Goal: Task Accomplishment & Management: Manage account settings

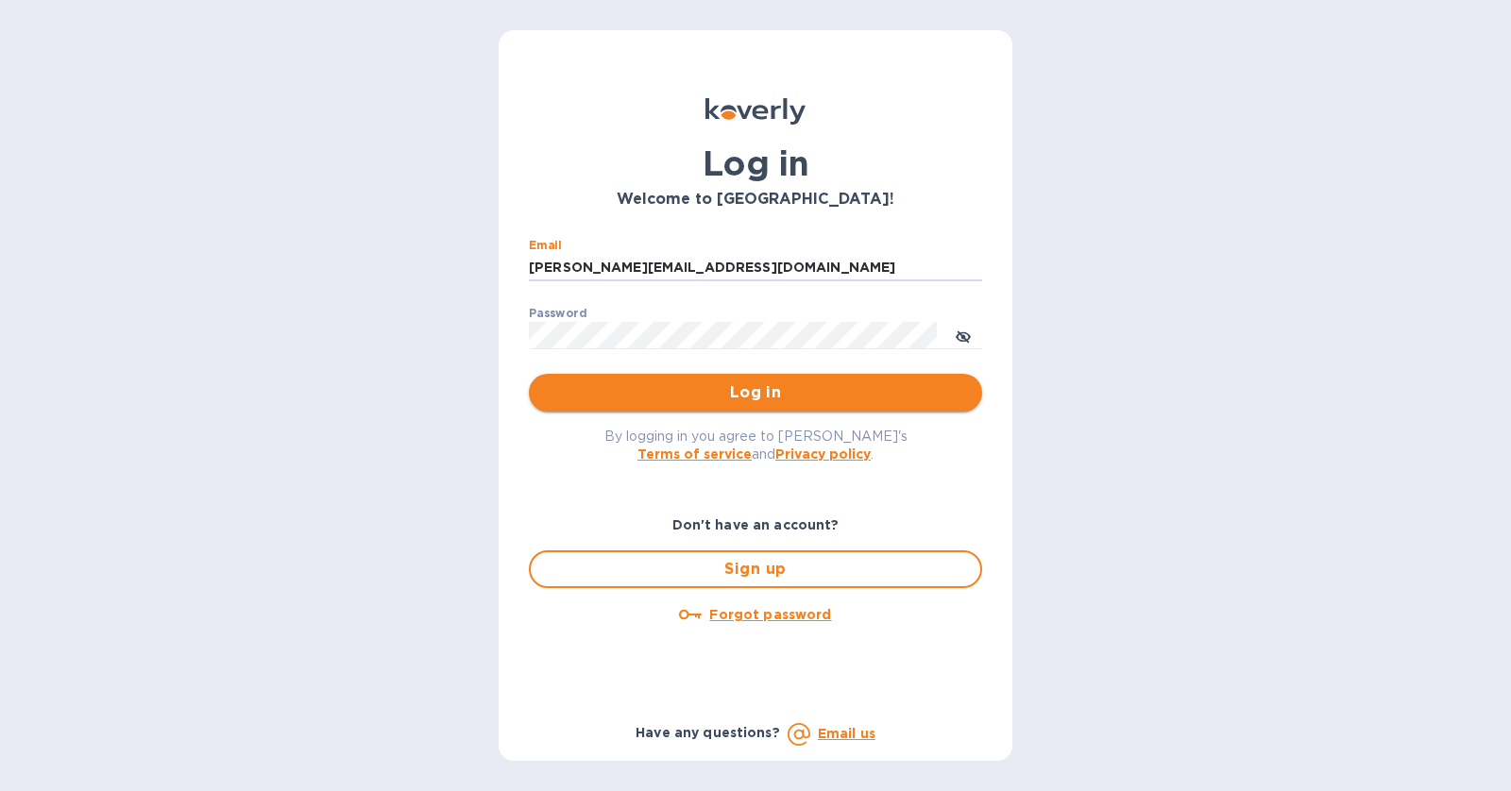
click at [862, 402] on span "Log in" at bounding box center [755, 392] width 423 height 23
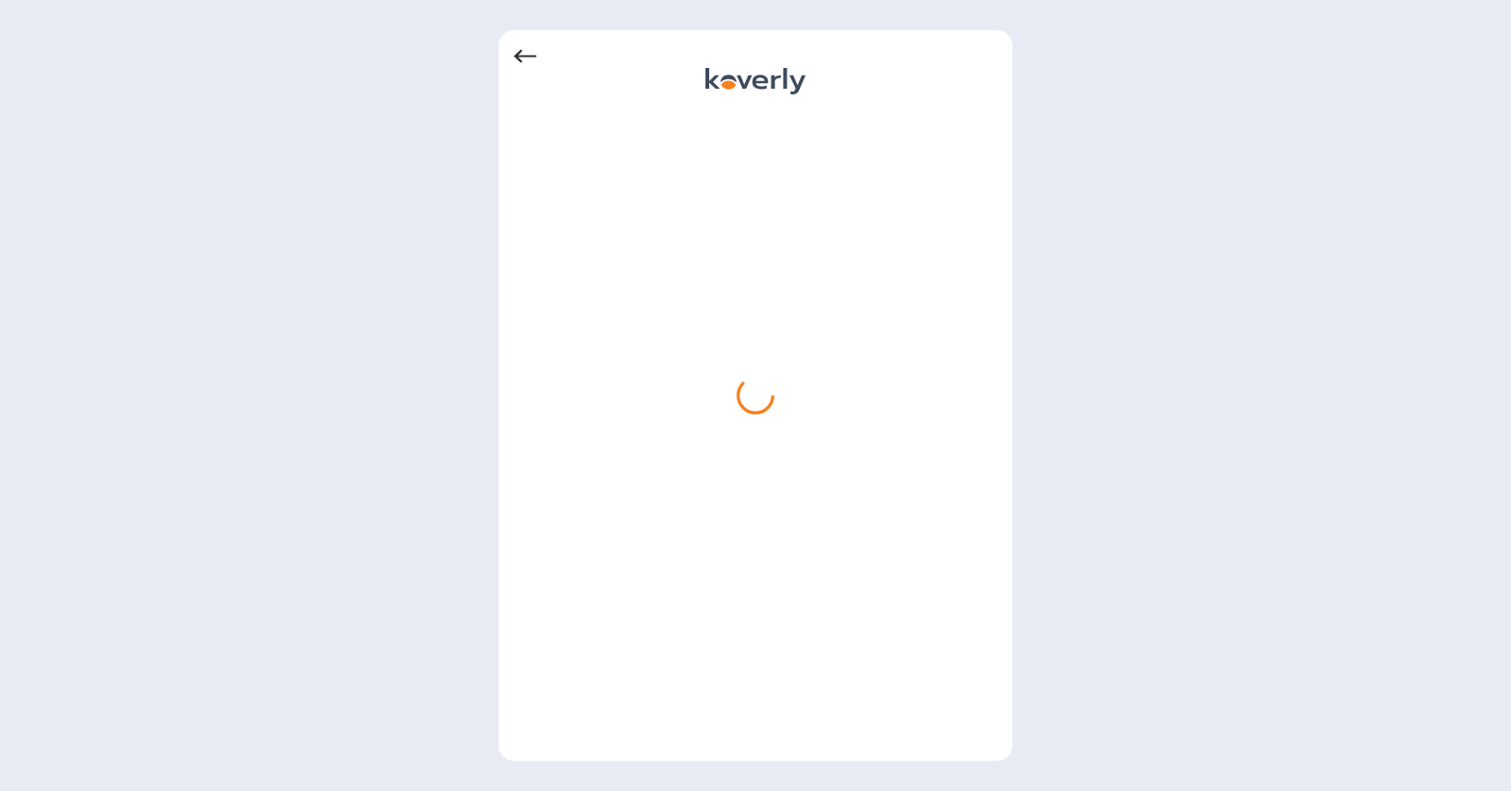
click at [531, 54] on icon at bounding box center [525, 56] width 23 height 23
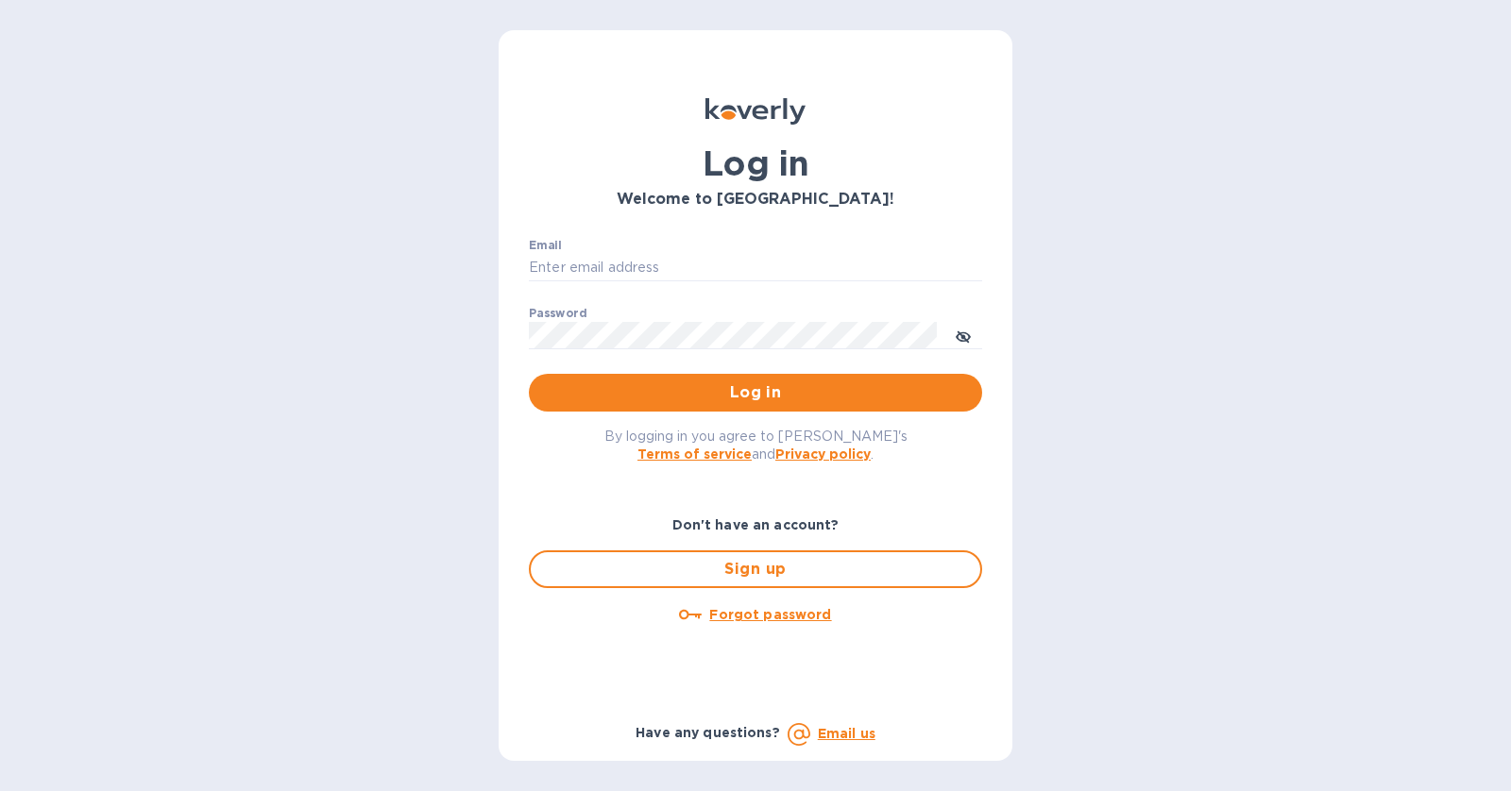
type input "[PERSON_NAME][EMAIL_ADDRESS][DOMAIN_NAME]"
click at [778, 391] on span "Log in" at bounding box center [755, 392] width 423 height 23
